Goal: Check status

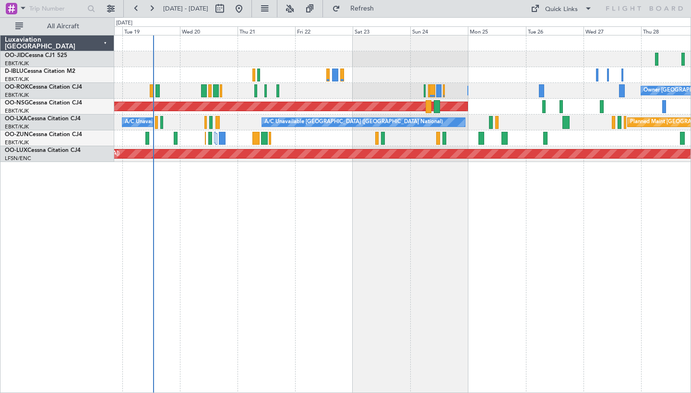
click at [327, 187] on div "Owner [GEOGRAPHIC_DATA]-[GEOGRAPHIC_DATA] Owner [GEOGRAPHIC_DATA]-[GEOGRAPHIC_D…" at bounding box center [402, 214] width 577 height 358
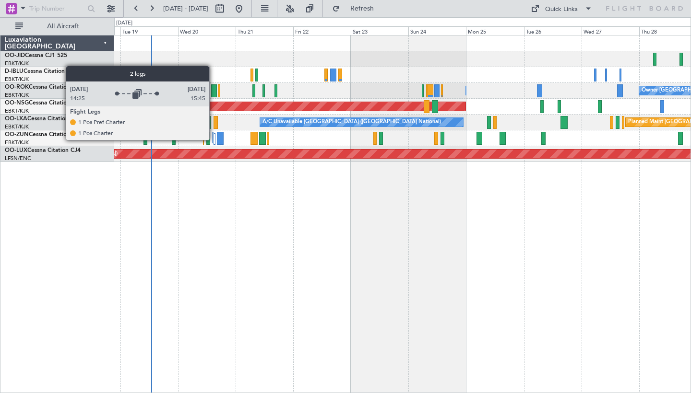
click at [213, 140] on div at bounding box center [213, 138] width 2 height 12
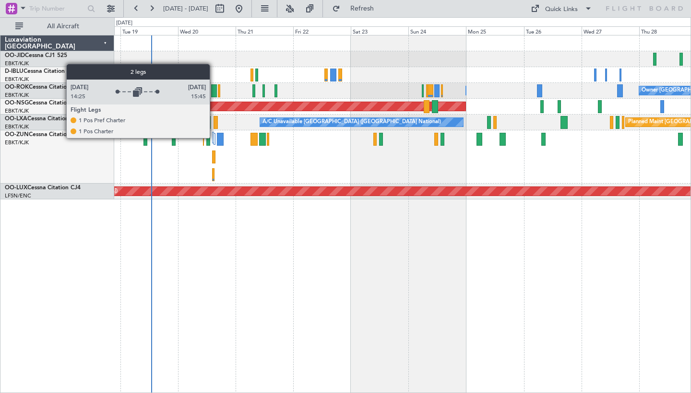
click at [214, 138] on div at bounding box center [214, 139] width 2 height 12
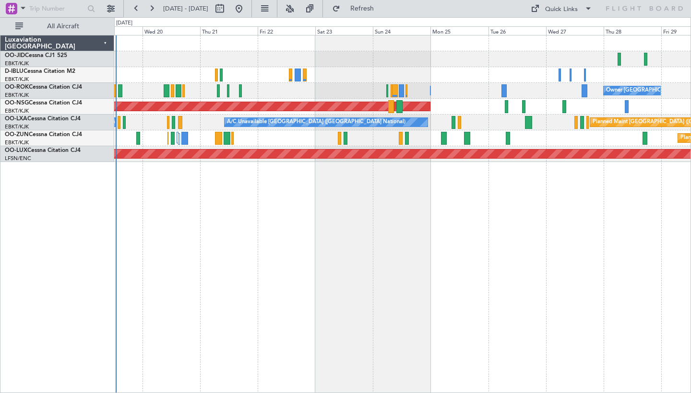
click at [592, 47] on div at bounding box center [402, 43] width 576 height 16
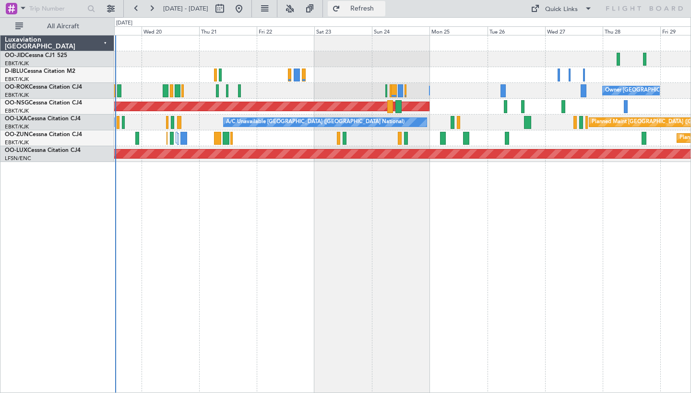
click at [370, 12] on button "Refresh" at bounding box center [357, 8] width 58 height 15
click at [382, 10] on span "Refresh" at bounding box center [362, 8] width 40 height 7
click at [364, 14] on button "Refresh" at bounding box center [357, 8] width 58 height 15
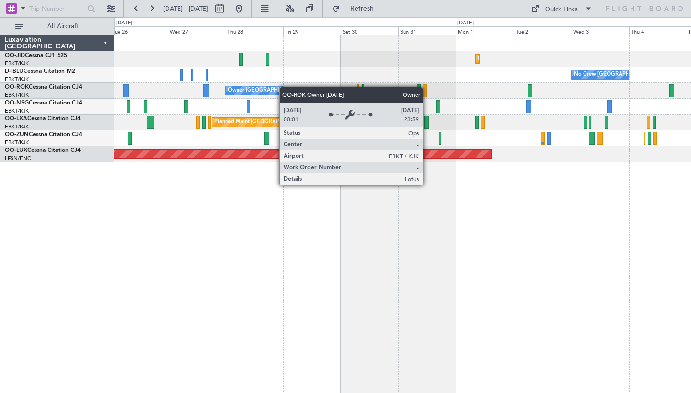
click at [183, 83] on div "Planned Maint Kortrijk-[GEOGRAPHIC_DATA] No Crew [GEOGRAPHIC_DATA] (Brussels Na…" at bounding box center [402, 98] width 576 height 127
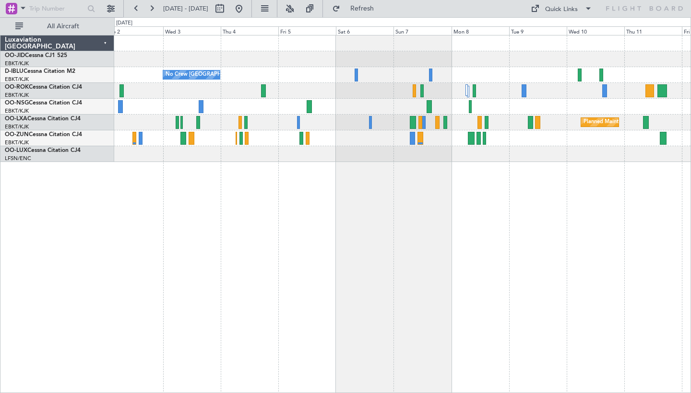
click at [284, 141] on div "Planned Maint Kortrijk-[GEOGRAPHIC_DATA] No Crew [GEOGRAPHIC_DATA] (Brussels Na…" at bounding box center [402, 214] width 577 height 358
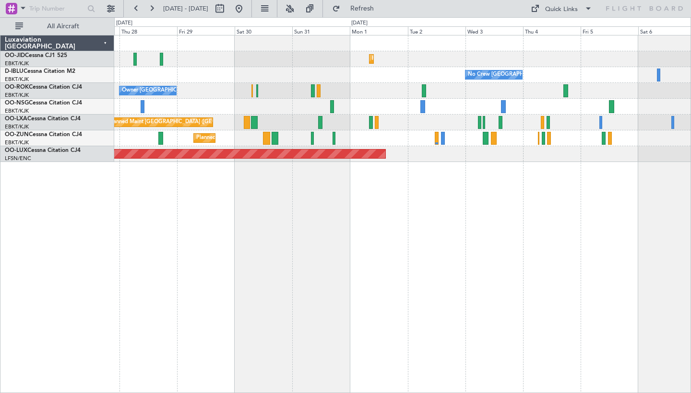
click at [646, 188] on div "Planned Maint Kortrijk-[GEOGRAPHIC_DATA] No Crew [GEOGRAPHIC_DATA] (Brussels Na…" at bounding box center [402, 214] width 577 height 358
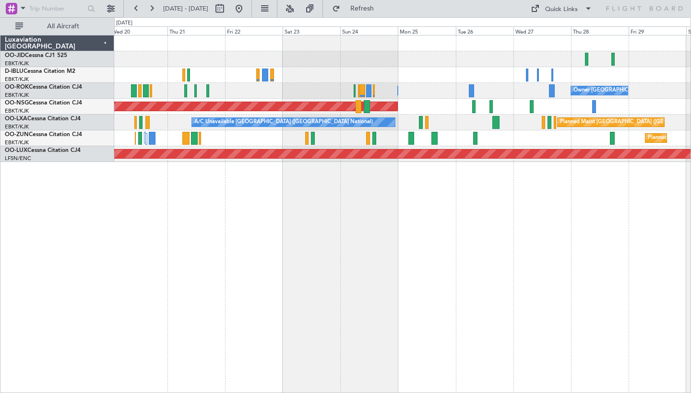
click at [597, 217] on div "Planned Maint Kortrijk-[GEOGRAPHIC_DATA] Owner [GEOGRAPHIC_DATA]-[GEOGRAPHIC_DA…" at bounding box center [402, 214] width 577 height 358
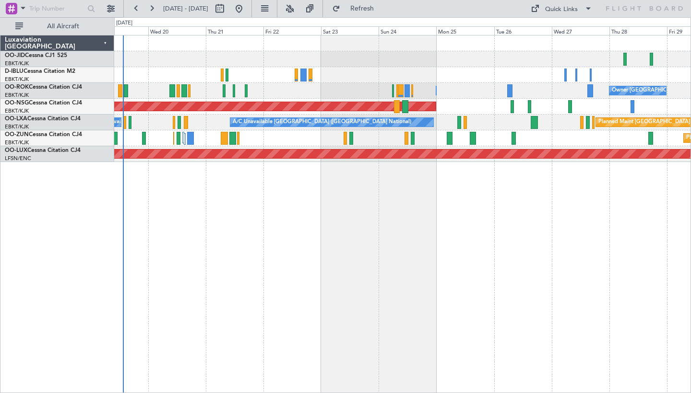
click at [462, 236] on div "Owner [GEOGRAPHIC_DATA]-[GEOGRAPHIC_DATA] Owner [GEOGRAPHIC_DATA]-[GEOGRAPHIC_D…" at bounding box center [402, 214] width 577 height 358
